Goal: Task Accomplishment & Management: Complete application form

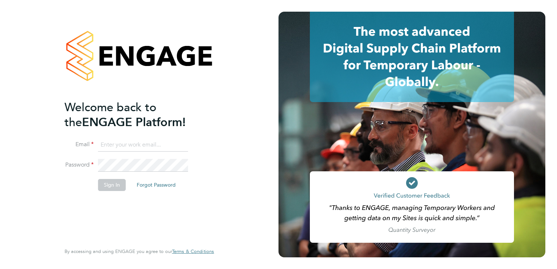
type input "[EMAIL_ADDRESS][DOMAIN_NAME]"
click at [120, 187] on button "Sign In" at bounding box center [112, 185] width 28 height 12
click at [117, 185] on div "Sorry, we are having problems connecting to our services." at bounding box center [139, 134] width 279 height 269
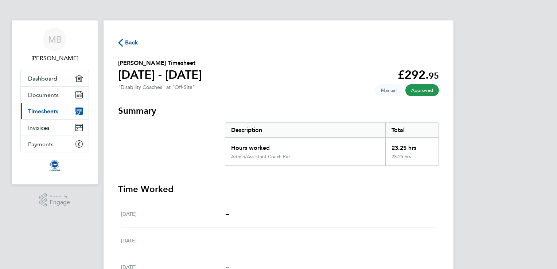
click at [125, 42] on span "Back" at bounding box center [131, 42] width 13 height 9
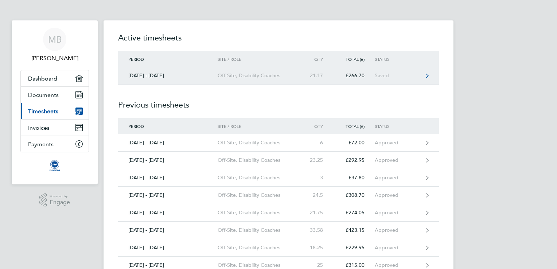
click at [426, 77] on icon at bounding box center [427, 75] width 3 height 5
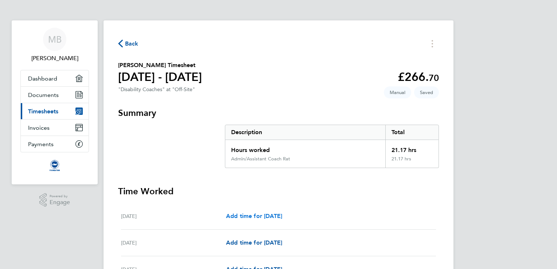
click at [265, 219] on span "Add time for Fri 01 Aug" at bounding box center [254, 216] width 56 height 7
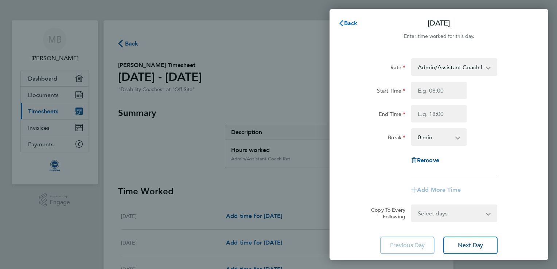
click at [348, 21] on span "Back" at bounding box center [350, 23] width 13 height 7
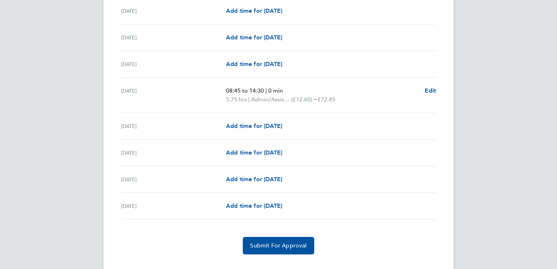
scroll to position [856, 0]
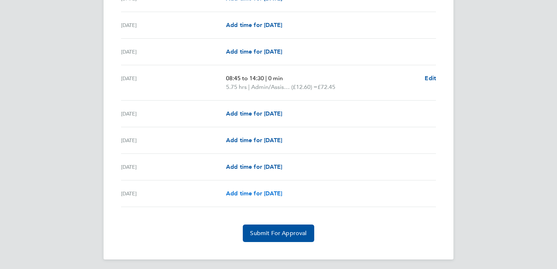
click at [261, 191] on span "Add time for Sun 31 Aug" at bounding box center [254, 193] width 56 height 7
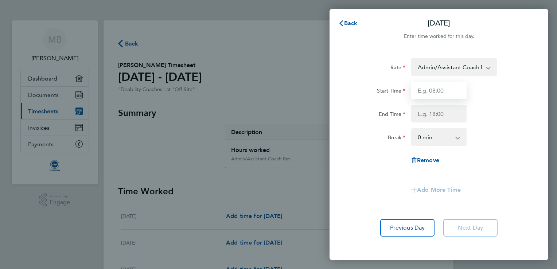
click at [427, 98] on input "Start Time" at bounding box center [438, 91] width 55 height 18
type input "09:10"
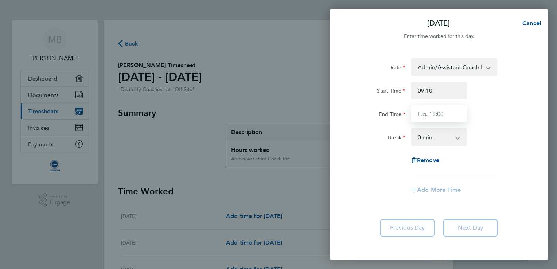
click at [430, 115] on input "End Time" at bounding box center [438, 114] width 55 height 18
type input "13:15"
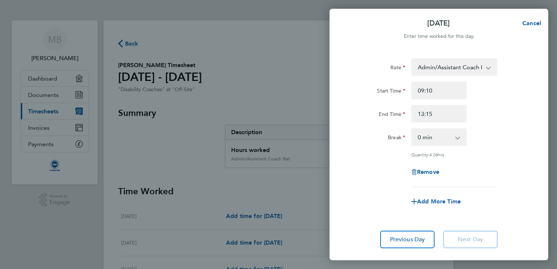
scroll to position [42, 0]
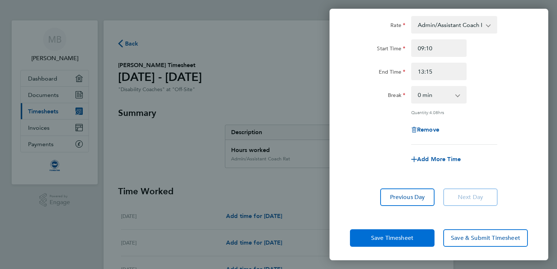
click at [391, 235] on span "Save Timesheet" at bounding box center [392, 238] width 42 height 7
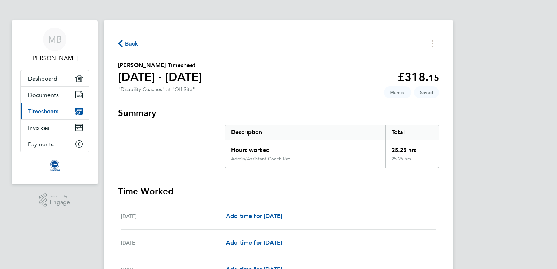
click at [345, 239] on div "Add time for Sat 02 Aug Add time for Sat 02 Aug" at bounding box center [331, 243] width 210 height 9
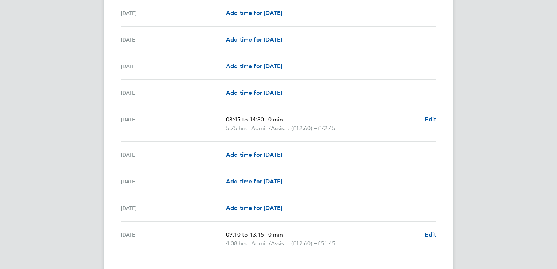
scroll to position [865, 0]
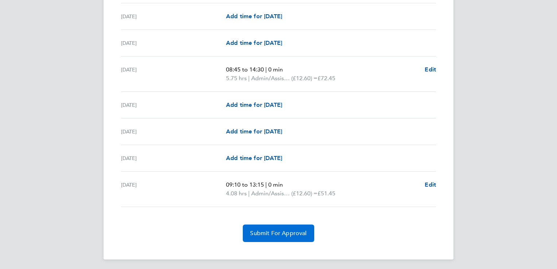
click at [294, 235] on span "Submit For Approval" at bounding box center [278, 233] width 57 height 7
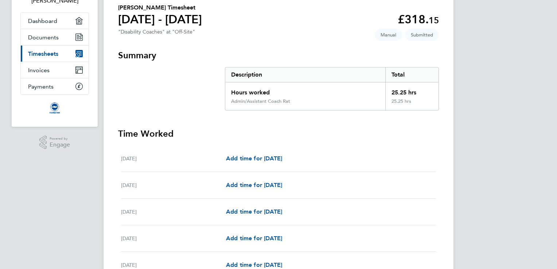
scroll to position [0, 0]
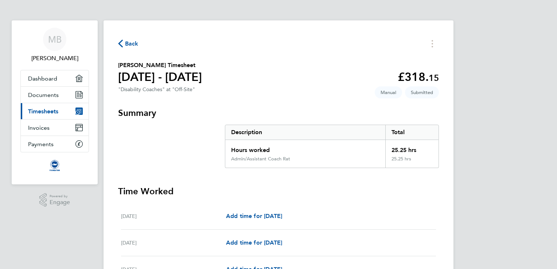
click at [131, 43] on span "Back" at bounding box center [131, 43] width 13 height 9
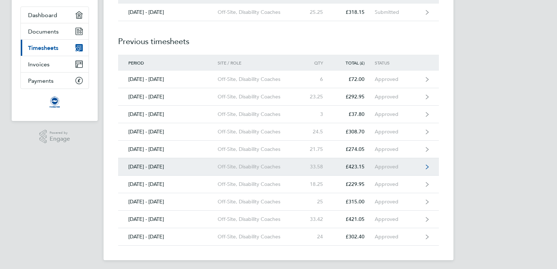
scroll to position [65, 0]
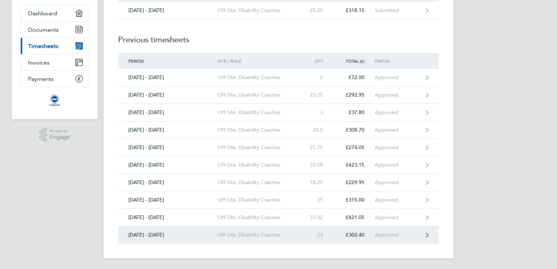
click at [358, 230] on link "01 - 31 Jul 2025 Off-Site, Disability Coaches 24 £302.40 Approved" at bounding box center [278, 235] width 321 height 18
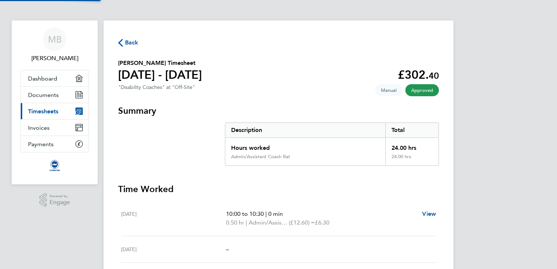
click at [130, 42] on span "Back" at bounding box center [131, 42] width 13 height 9
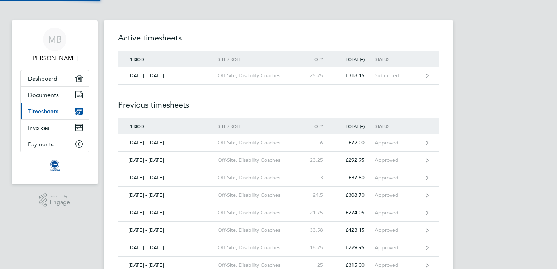
click at [130, 42] on h2 "Active timesheets" at bounding box center [278, 41] width 321 height 19
